Goal: Task Accomplishment & Management: Use online tool/utility

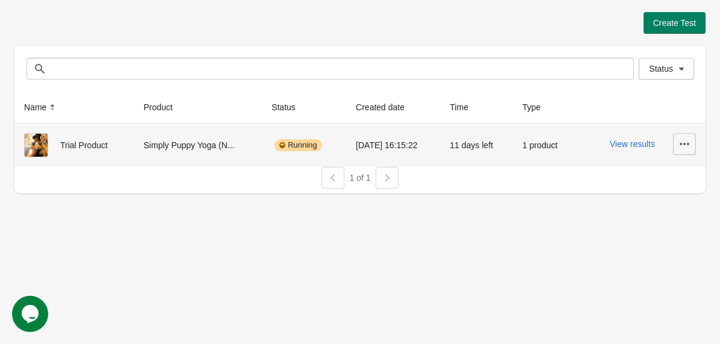
click at [675, 141] on button "button" at bounding box center [684, 144] width 23 height 22
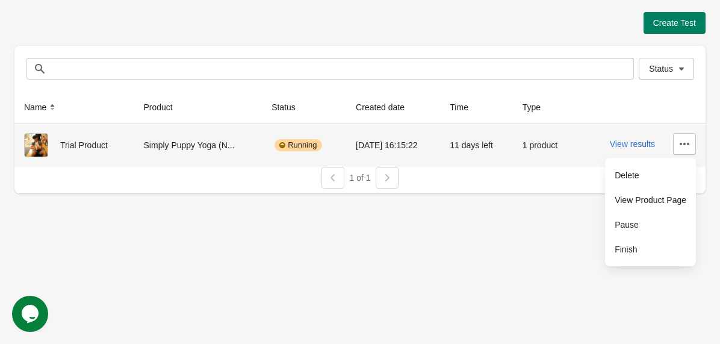
click at [361, 146] on div "07/10/2025 16:15:22" at bounding box center [393, 145] width 75 height 24
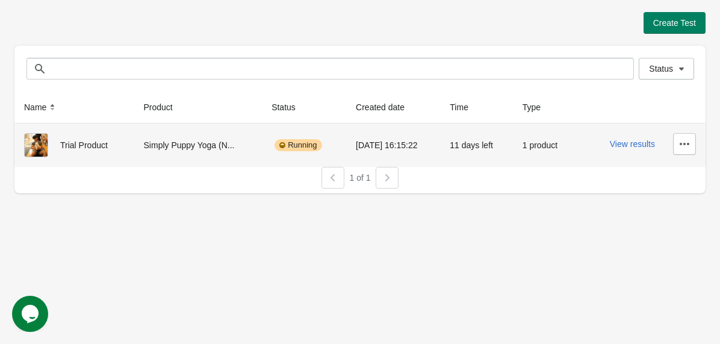
click at [192, 139] on div "Simply Puppy Yoga (N..." at bounding box center [198, 145] width 109 height 24
click at [626, 140] on button "View results" at bounding box center [631, 144] width 45 height 10
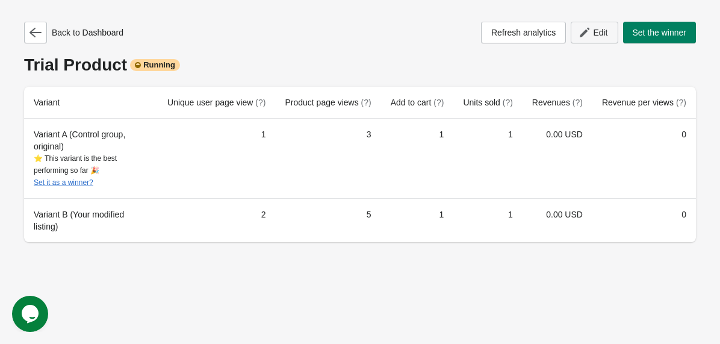
click at [588, 40] on button "Edit" at bounding box center [593, 33] width 47 height 22
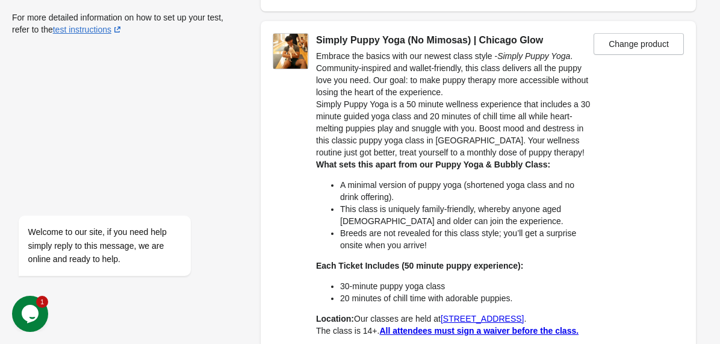
scroll to position [186, 0]
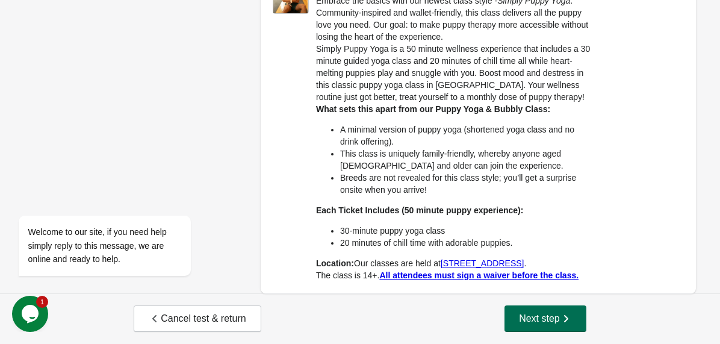
click at [539, 318] on span "Next step" at bounding box center [545, 318] width 53 height 12
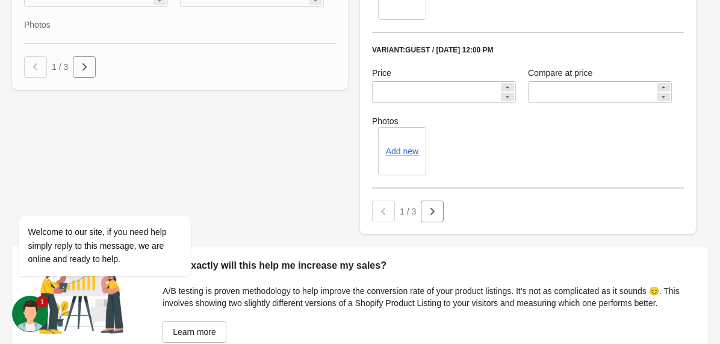
scroll to position [1102, 0]
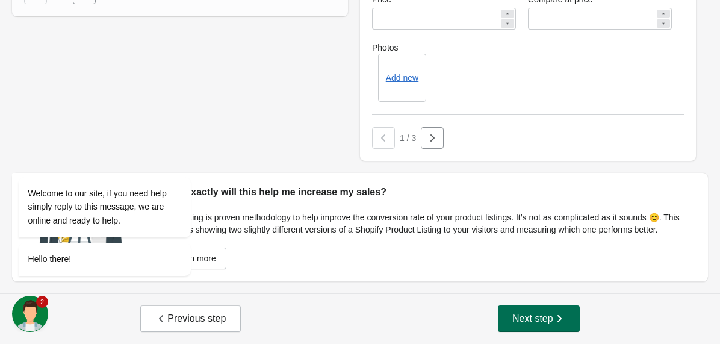
click at [544, 321] on span "Next step" at bounding box center [538, 318] width 53 height 12
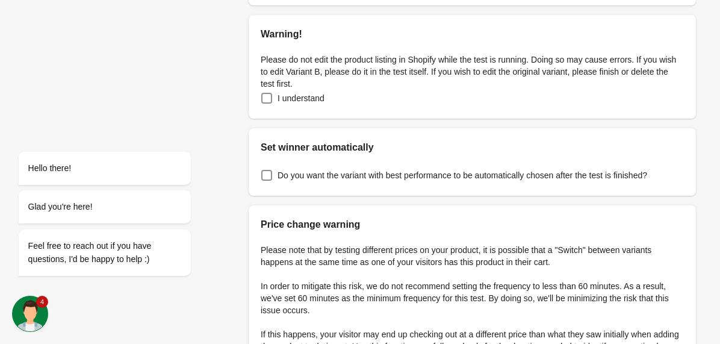
scroll to position [298, 0]
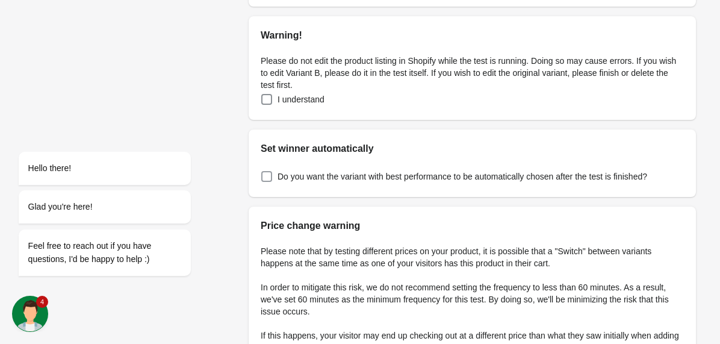
click at [271, 172] on span at bounding box center [266, 176] width 11 height 11
click at [264, 100] on span at bounding box center [266, 99] width 11 height 11
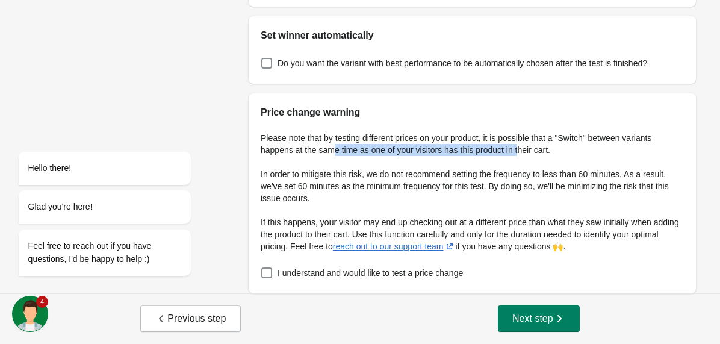
drag, startPoint x: 335, startPoint y: 152, endPoint x: 529, endPoint y: 153, distance: 194.3
click at [529, 153] on p "Please note that by testing different prices on your product, it is possible th…" at bounding box center [472, 144] width 423 height 24
click at [425, 177] on p "In order to mitigate this risk, we do not recommend setting the frequency to le…" at bounding box center [472, 186] width 423 height 36
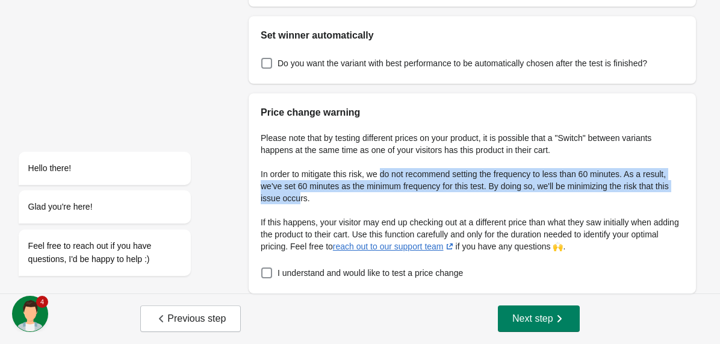
drag, startPoint x: 385, startPoint y: 173, endPoint x: 337, endPoint y: 197, distance: 54.1
click at [337, 197] on p "In order to mitigate this risk, we do not recommend setting the frequency to le…" at bounding box center [472, 186] width 423 height 36
click at [304, 235] on p "If this happens, your visitor may end up checking out at a different price than…" at bounding box center [472, 234] width 423 height 36
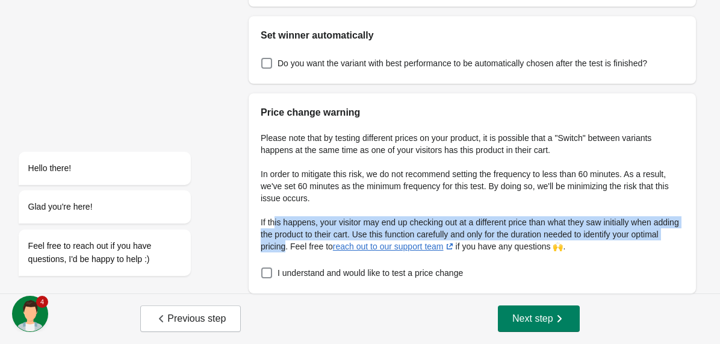
drag, startPoint x: 276, startPoint y: 224, endPoint x: 313, endPoint y: 247, distance: 42.9
click at [313, 247] on p "If this happens, your visitor may end up checking out at a different price than…" at bounding box center [472, 234] width 423 height 36
click at [317, 250] on p "If this happens, your visitor may end up checking out at a different price than…" at bounding box center [472, 234] width 423 height 36
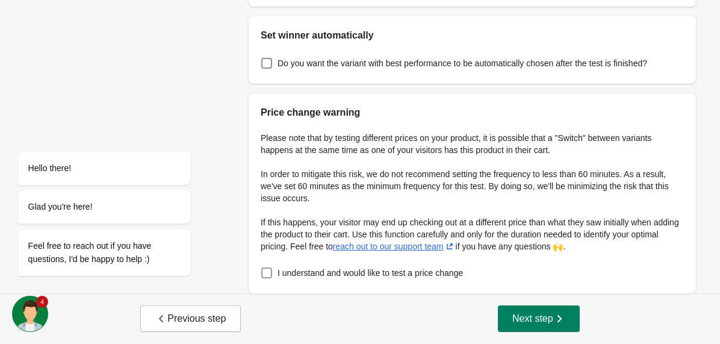
click at [268, 273] on span at bounding box center [266, 272] width 11 height 11
click at [529, 316] on span "Next step" at bounding box center [538, 318] width 53 height 12
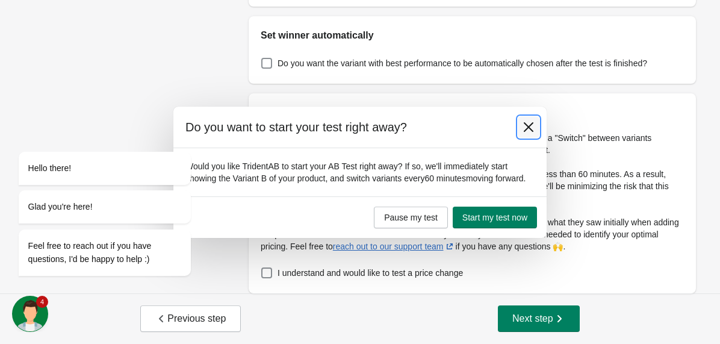
click at [532, 123] on icon at bounding box center [528, 127] width 12 height 12
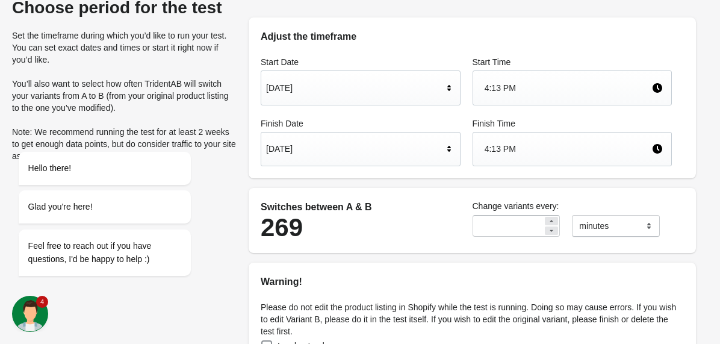
scroll to position [17, 0]
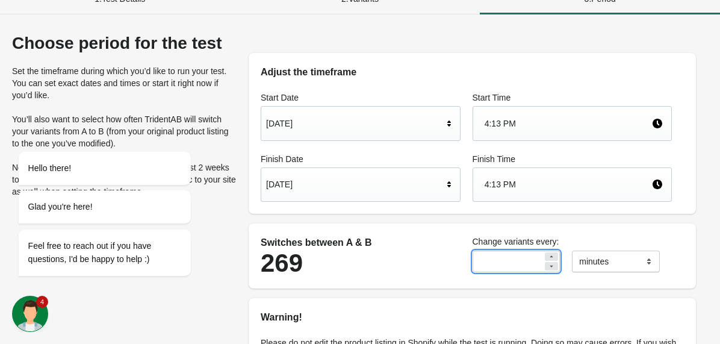
click at [532, 264] on input "**" at bounding box center [507, 261] width 71 height 22
drag, startPoint x: 501, startPoint y: 263, endPoint x: 450, endPoint y: 261, distance: 51.2
click at [450, 261] on div "Switches between A & B 269 Change variants every: ** ******* ***** **** minutes" at bounding box center [466, 255] width 423 height 53
type input "*"
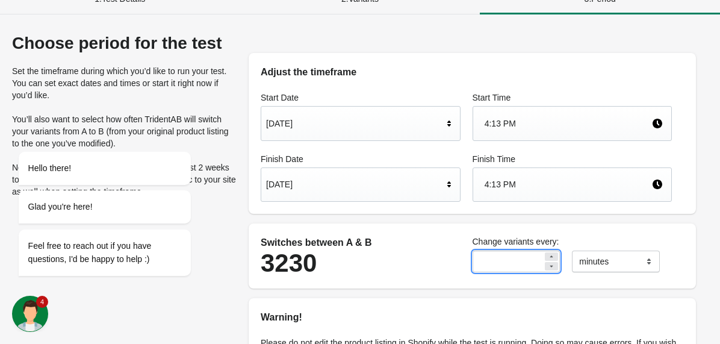
drag, startPoint x: 504, startPoint y: 259, endPoint x: 461, endPoint y: 257, distance: 42.2
click at [461, 257] on div "Switches between A & B 3230 Change variants every: * ******* ***** **** minutes" at bounding box center [466, 255] width 423 height 53
type input "**"
click at [459, 313] on h2 "Warning!" at bounding box center [472, 317] width 423 height 14
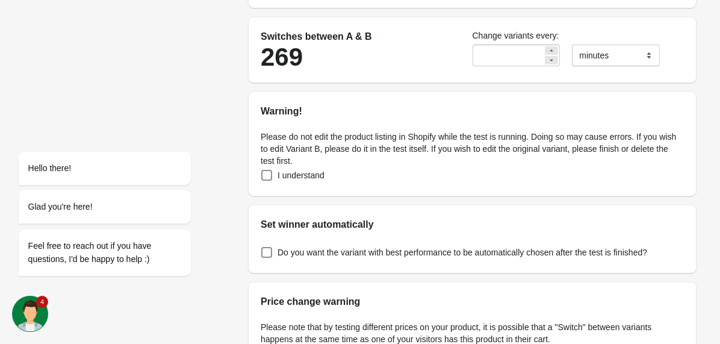
scroll to position [412, 0]
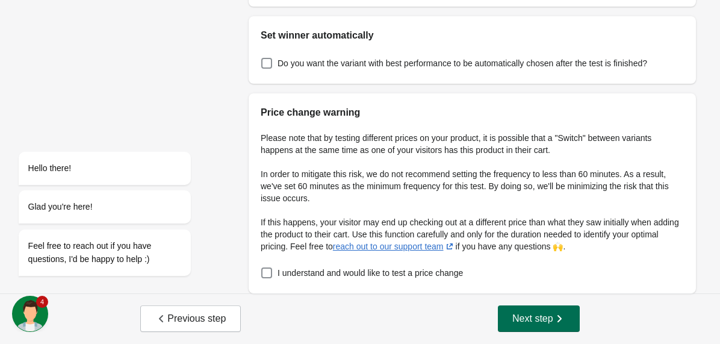
click at [516, 309] on button "Next step" at bounding box center [539, 318] width 82 height 26
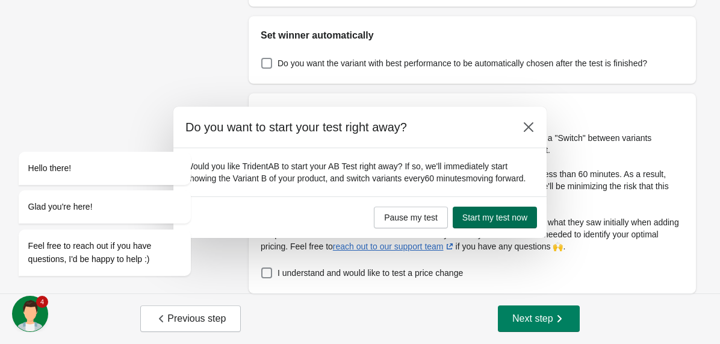
click at [485, 217] on span "Start my test now" at bounding box center [494, 217] width 65 height 10
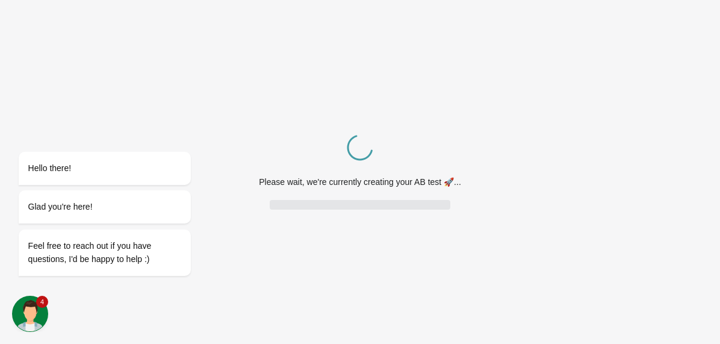
scroll to position [0, 0]
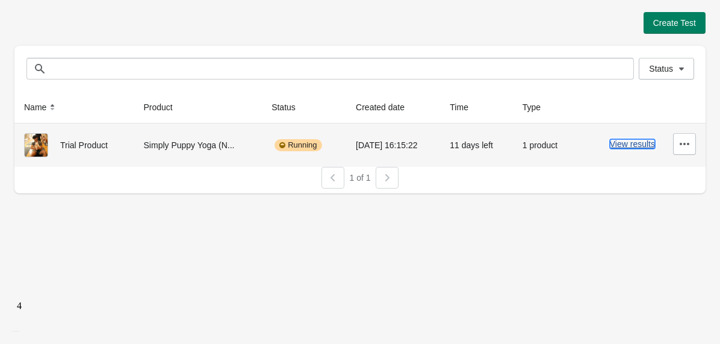
click at [618, 140] on button "View results" at bounding box center [631, 144] width 45 height 10
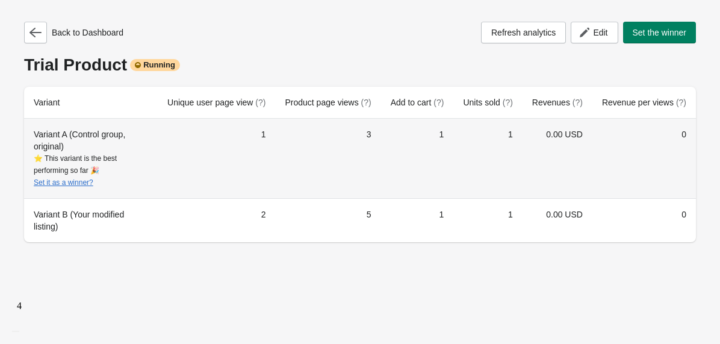
click at [525, 144] on td "0.00 USD" at bounding box center [557, 158] width 70 height 79
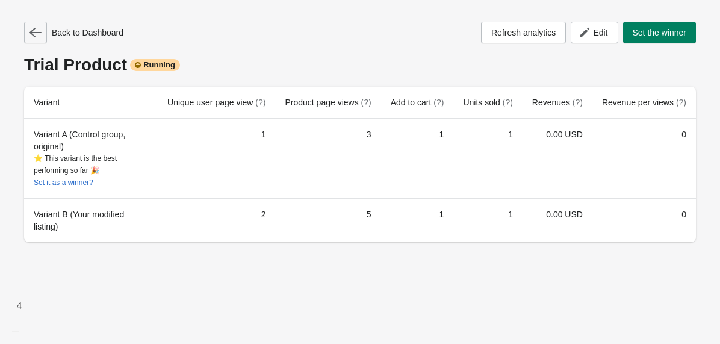
click at [44, 37] on button "button" at bounding box center [35, 33] width 23 height 22
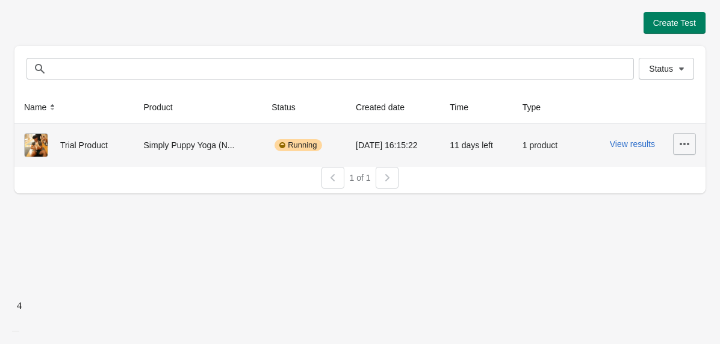
click at [677, 141] on button "button" at bounding box center [684, 144] width 23 height 22
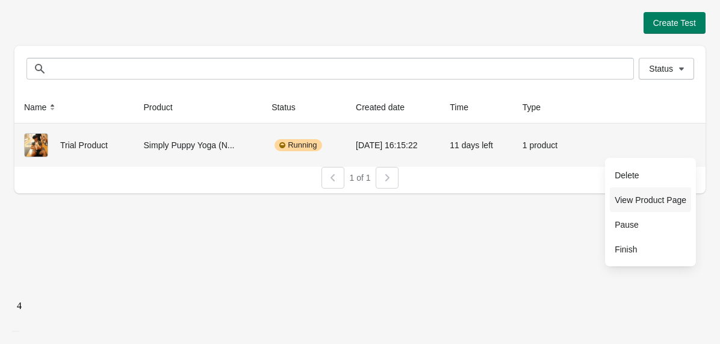
click at [662, 195] on span "View Product Page" at bounding box center [650, 200] width 72 height 12
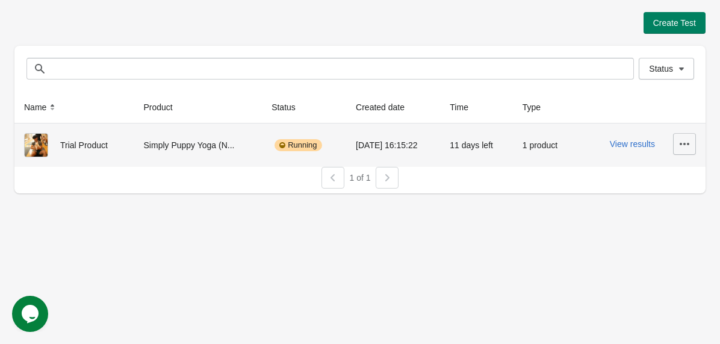
click at [680, 143] on icon "button" at bounding box center [684, 144] width 10 height 2
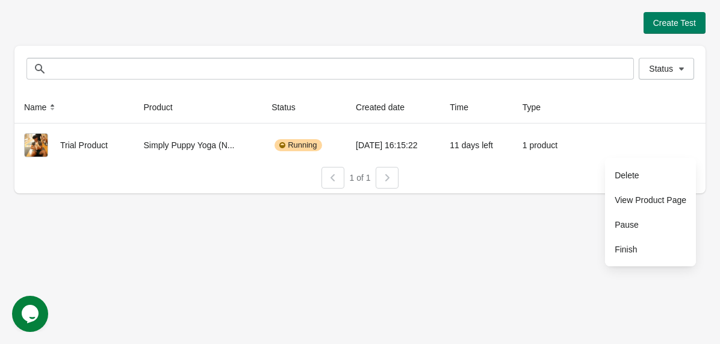
click at [174, 256] on div "Create Test Status Status Name Product Status Created date Time Type Trial Prod…" at bounding box center [360, 172] width 720 height 344
